Goal: Task Accomplishment & Management: Use online tool/utility

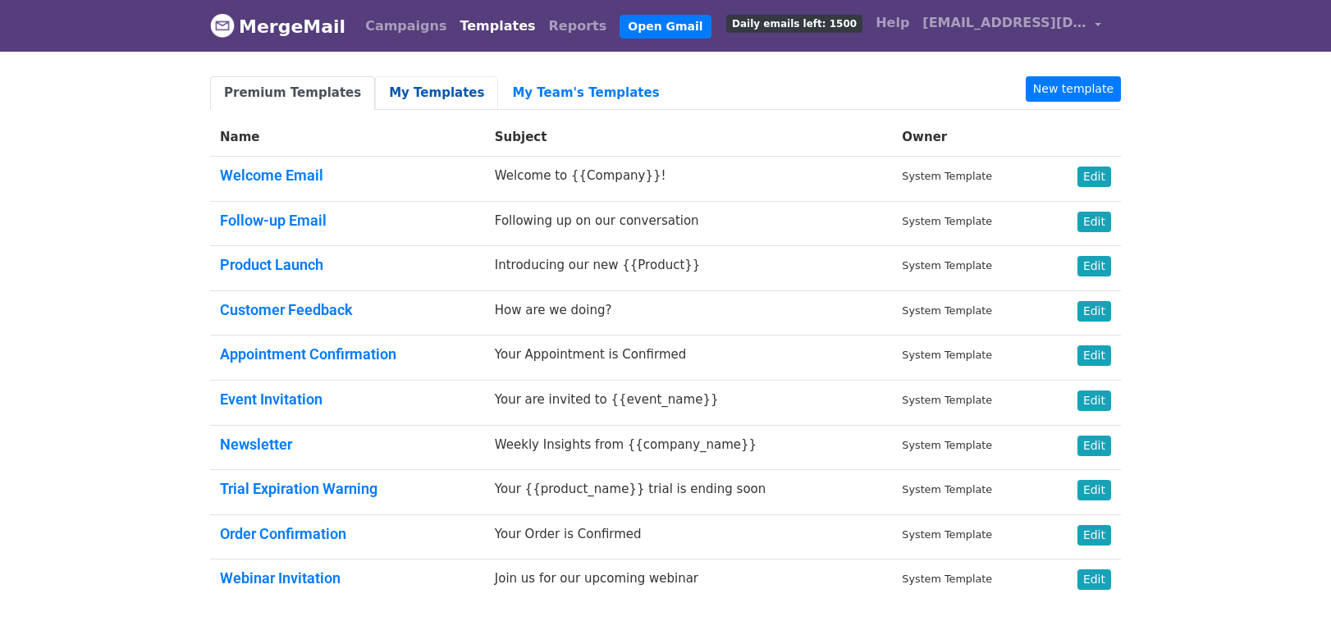
click at [406, 89] on link "My Templates" at bounding box center [436, 93] width 123 height 34
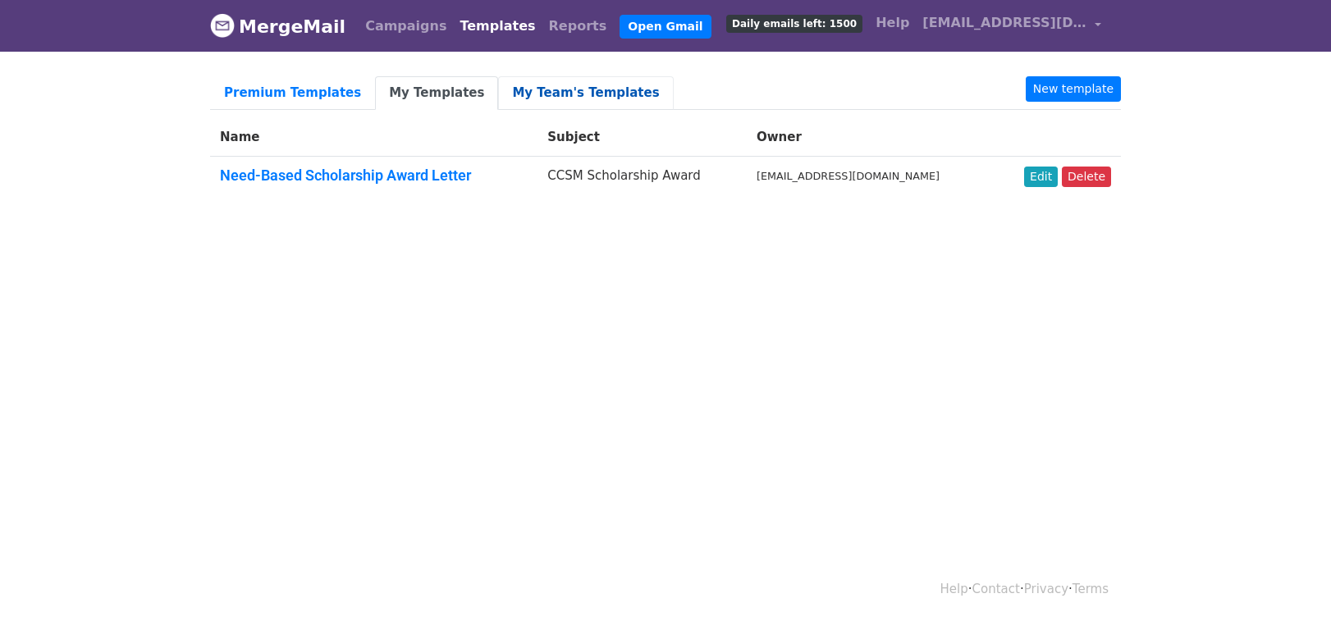
click at [528, 96] on link "My Team's Templates" at bounding box center [585, 93] width 175 height 34
click at [436, 91] on link "My Templates" at bounding box center [436, 93] width 123 height 34
click at [578, 99] on link "My Team's Templates" at bounding box center [585, 93] width 175 height 34
click at [299, 91] on link "Premium Templates" at bounding box center [292, 93] width 165 height 34
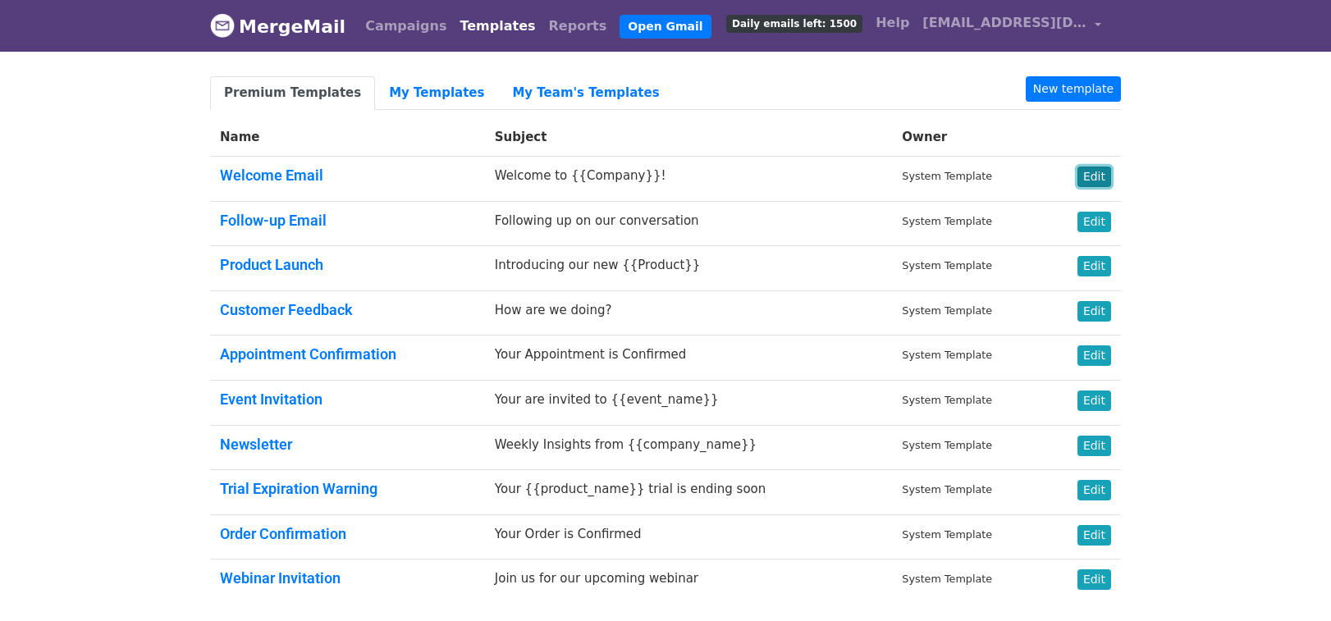
click at [1100, 178] on link "Edit" at bounding box center [1094, 177] width 34 height 21
click at [1103, 177] on link "Edit" at bounding box center [1094, 177] width 34 height 21
click at [433, 92] on link "My Templates" at bounding box center [436, 93] width 123 height 34
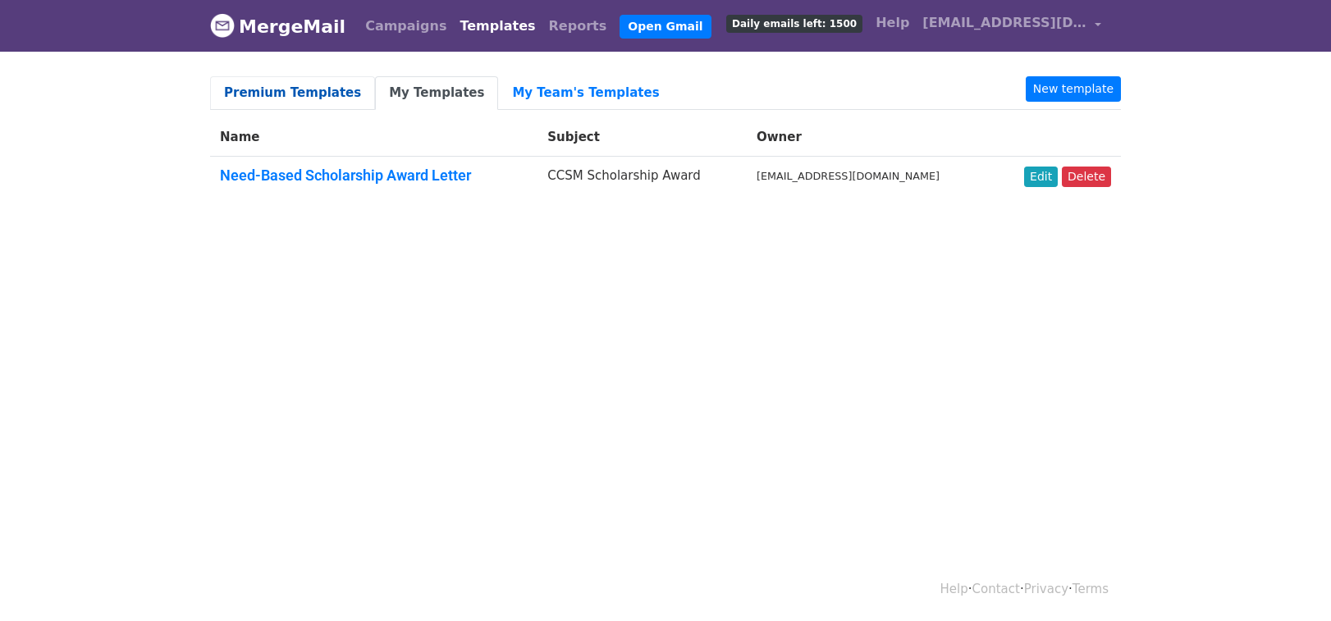
click at [278, 87] on link "Premium Templates" at bounding box center [292, 93] width 165 height 34
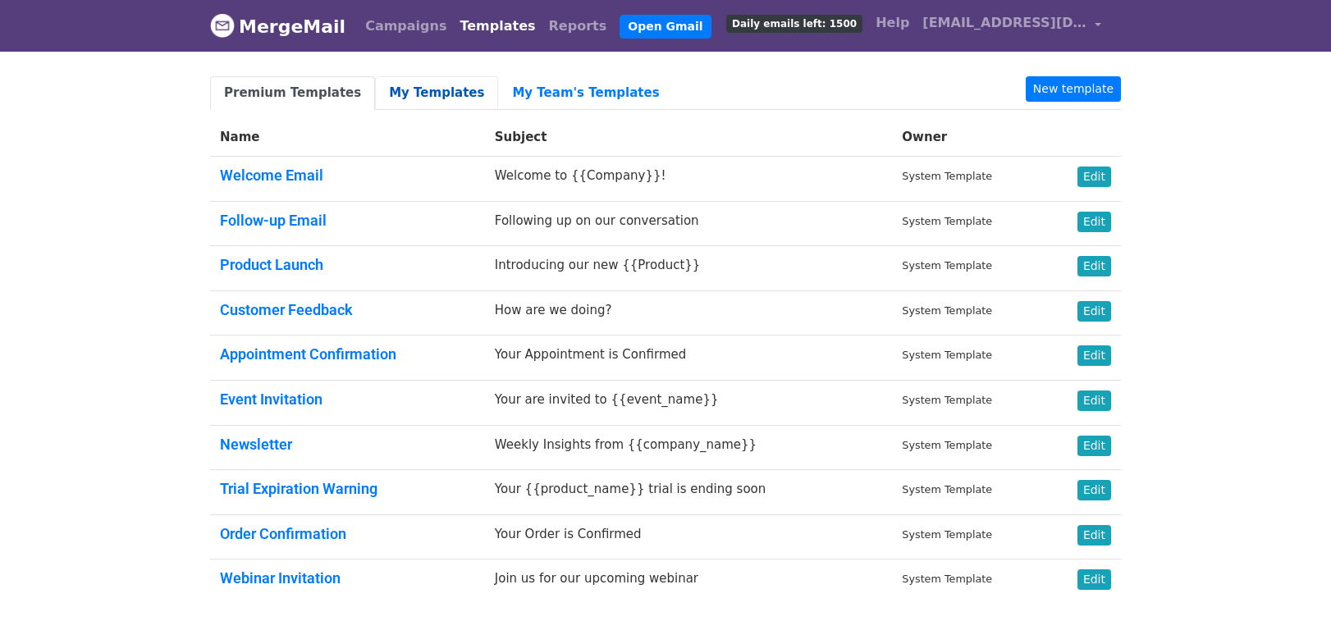
click at [427, 85] on link "My Templates" at bounding box center [436, 93] width 123 height 34
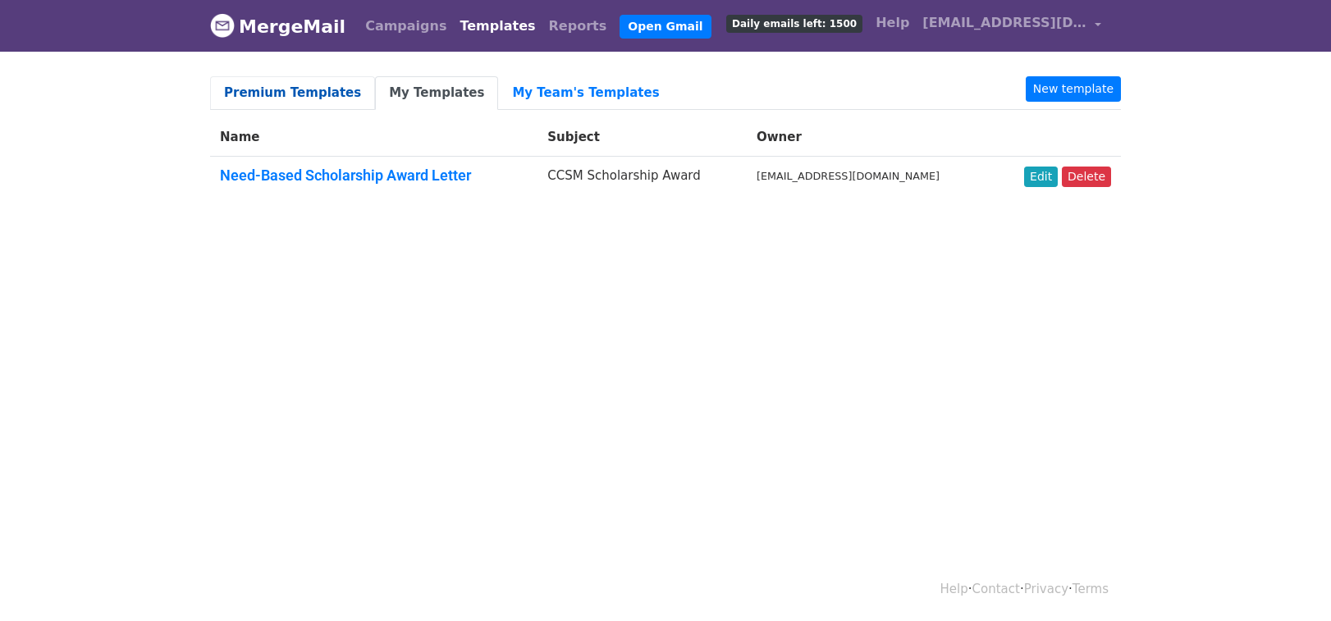
click at [308, 91] on link "Premium Templates" at bounding box center [292, 93] width 165 height 34
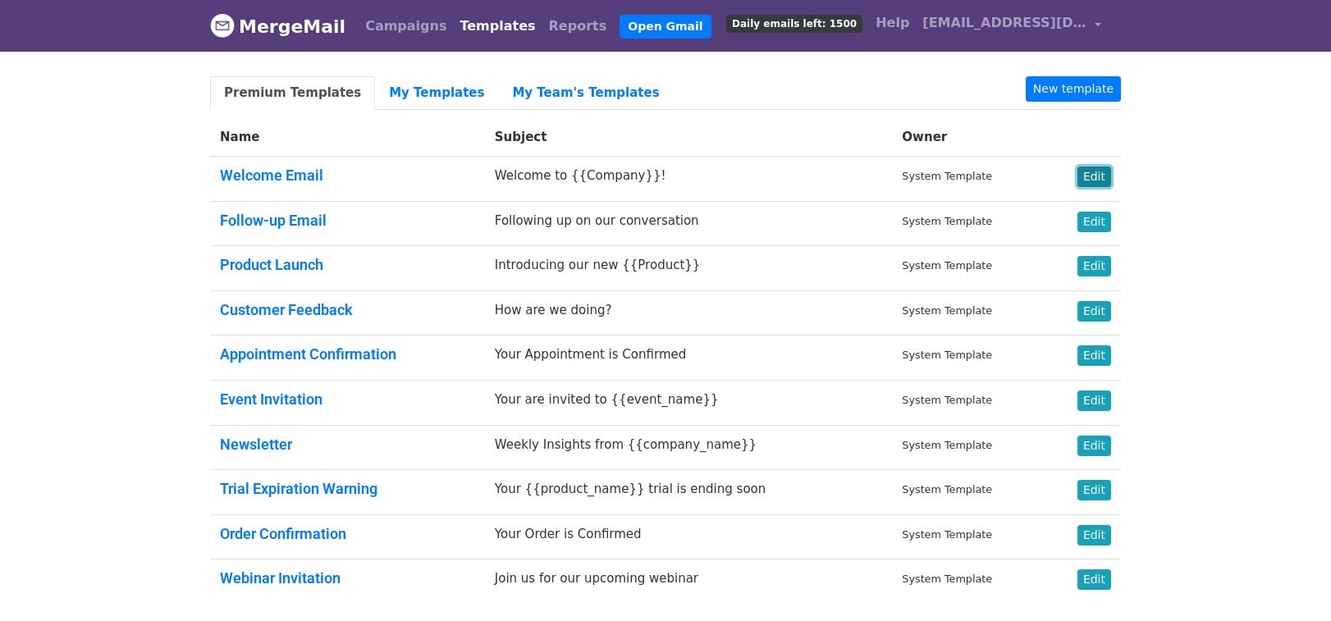
click at [1089, 177] on link "Edit" at bounding box center [1094, 177] width 34 height 21
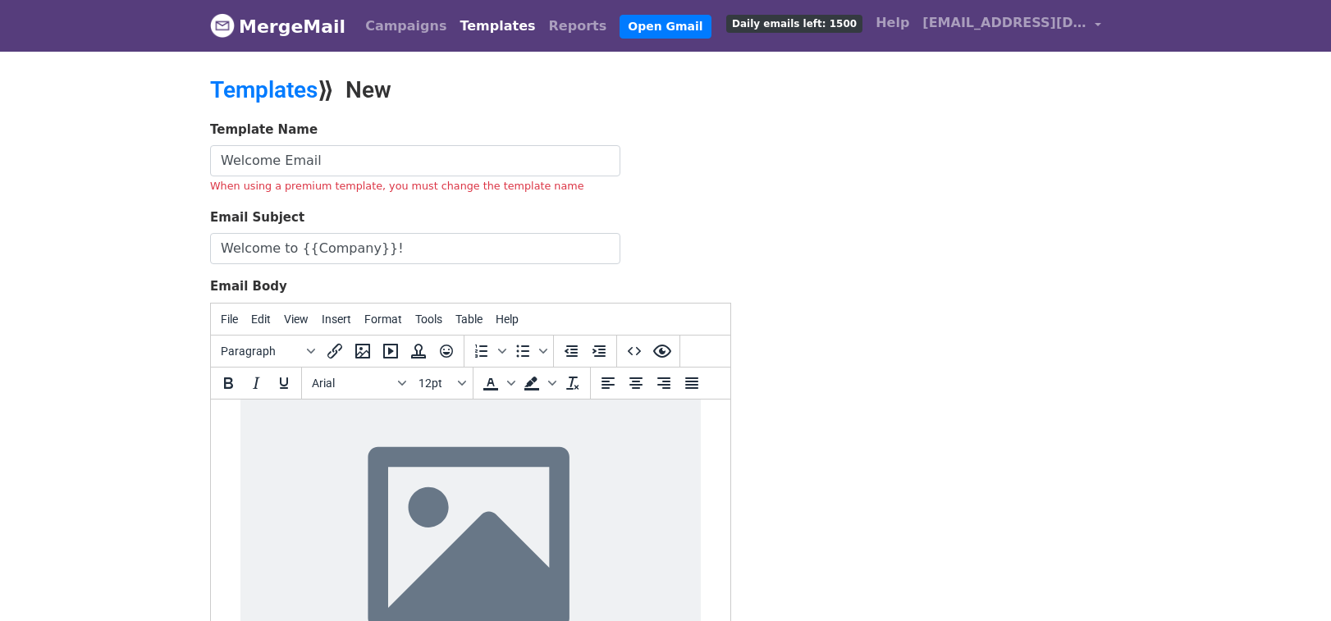
scroll to position [737, 0]
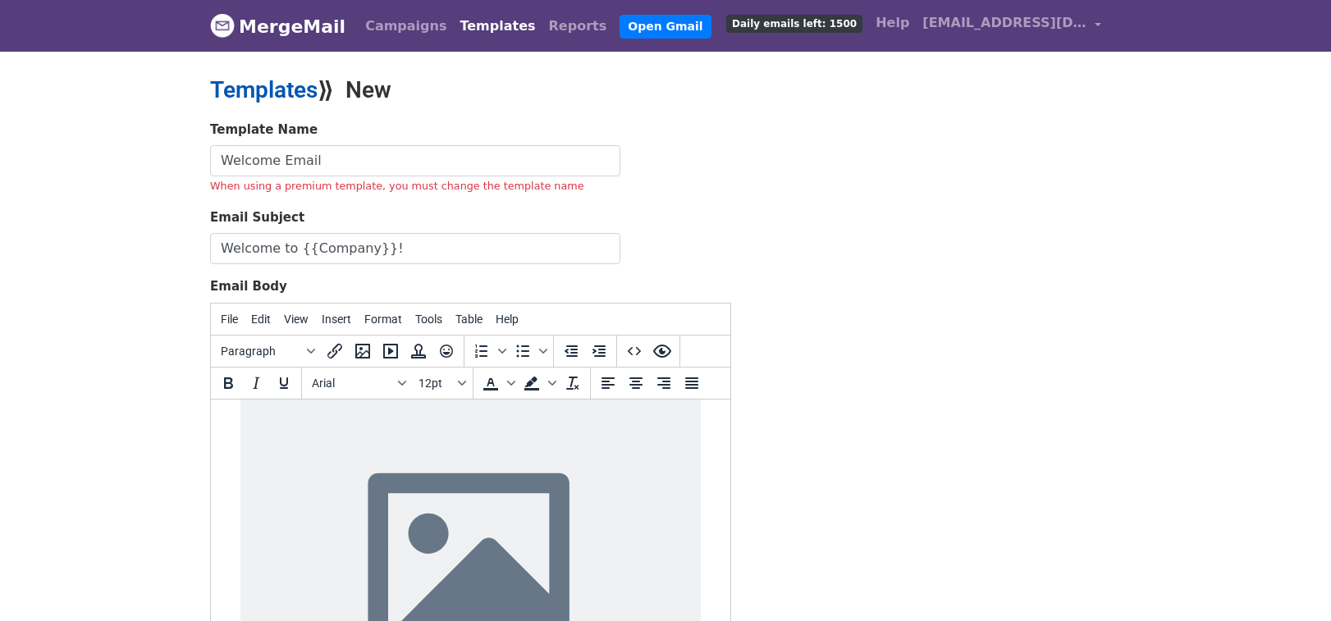
click at [267, 94] on link "Templates" at bounding box center [263, 89] width 107 height 27
